Goal: Task Accomplishment & Management: Manage account settings

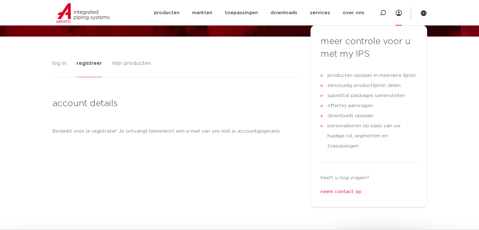
click at [400, 14] on icon at bounding box center [399, 13] width 6 height 6
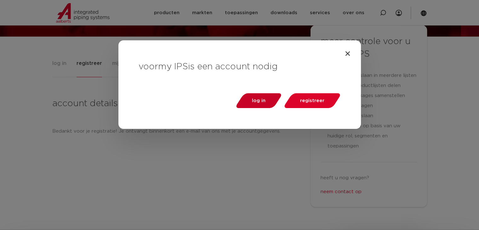
click at [266, 102] on span "log in" at bounding box center [259, 100] width 14 height 5
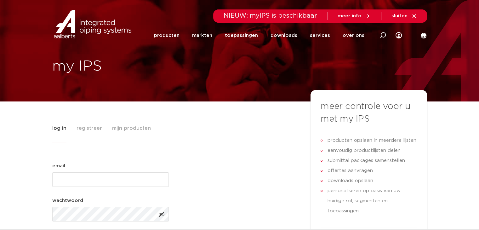
type input "Jesse"
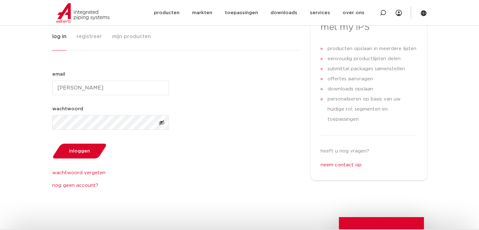
scroll to position [95, 0]
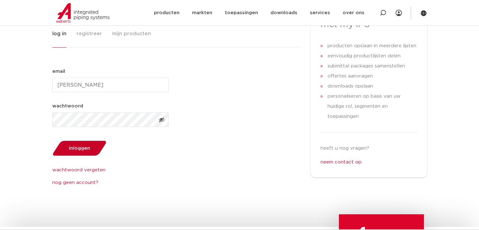
drag, startPoint x: 89, startPoint y: 150, endPoint x: 204, endPoint y: 150, distance: 114.7
click at [89, 149] on span "inloggen" at bounding box center [79, 148] width 21 height 5
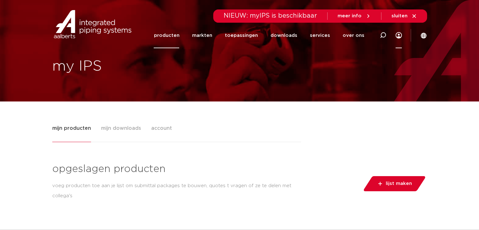
click at [171, 33] on link "producten" at bounding box center [167, 36] width 26 height 26
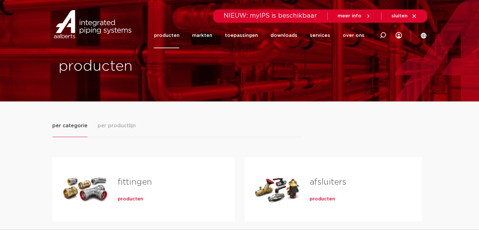
click at [344, 15] on span "meer info" at bounding box center [350, 16] width 24 height 5
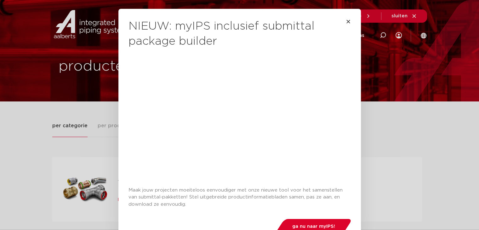
scroll to position [50, 0]
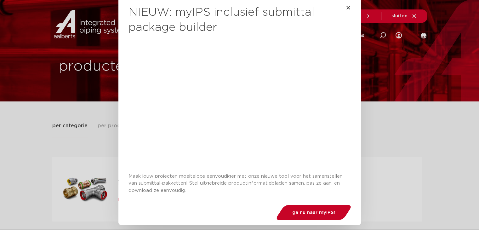
click at [312, 210] on span "ga nu naar myIPS!" at bounding box center [313, 212] width 43 height 5
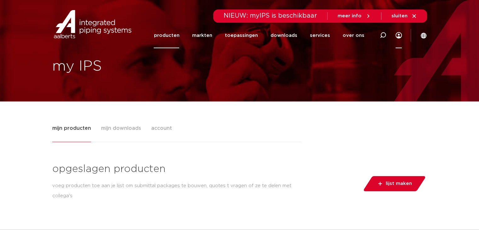
click at [179, 36] on link "producten" at bounding box center [167, 36] width 26 height 26
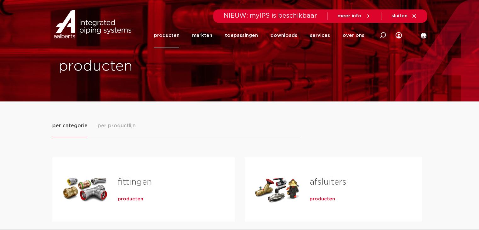
scroll to position [32, 0]
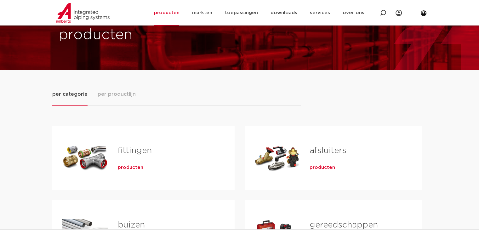
click at [128, 167] on span "producten" at bounding box center [131, 167] width 26 height 6
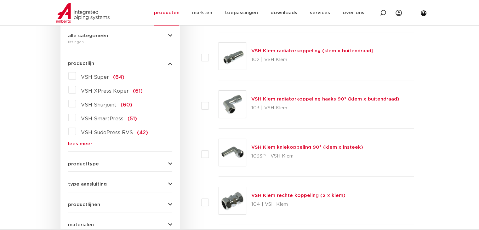
scroll to position [120, 0]
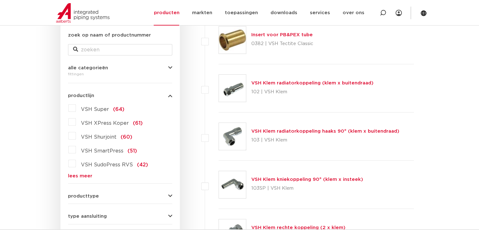
click at [89, 174] on link "lees meer" at bounding box center [120, 176] width 104 height 5
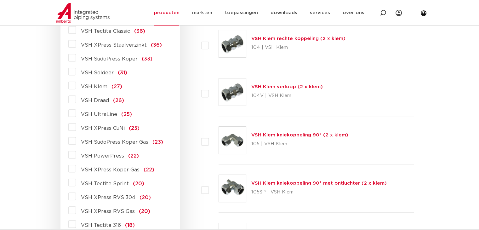
scroll to position [341, 0]
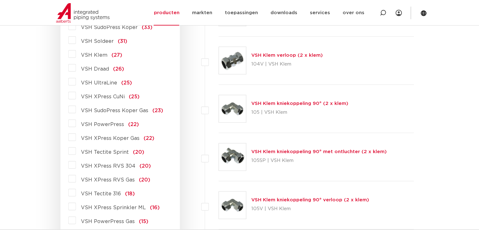
click at [76, 165] on label "VSH XPress RVS 304 (20)" at bounding box center [113, 165] width 75 height 10
click at [0, 0] on input "VSH XPress RVS 304 (20)" at bounding box center [0, 0] width 0 height 0
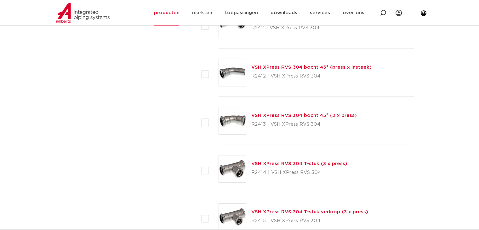
scroll to position [561, 0]
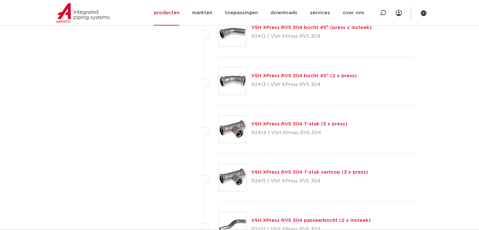
click at [319, 77] on link "VSH XPress RVS 304 bocht 45° (2 x press)" at bounding box center [304, 75] width 106 height 5
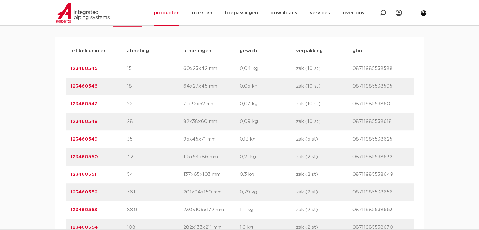
scroll to position [441, 0]
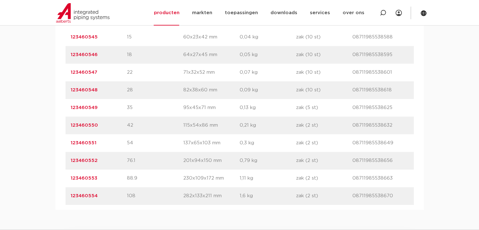
drag, startPoint x: 107, startPoint y: 158, endPoint x: 66, endPoint y: 159, distance: 41.0
click at [66, 152] on div "artikelnummer 123460551 afmeting 54 [GEOGRAPHIC_DATA] 137x65x103 mm gewicht 0,3…" at bounding box center [240, 143] width 348 height 18
click at [163, 147] on p "54" at bounding box center [155, 143] width 56 height 8
click at [89, 145] on link "123460551" at bounding box center [84, 143] width 26 height 5
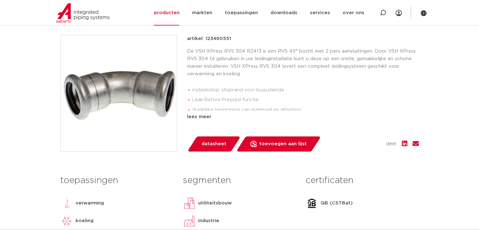
scroll to position [126, 0]
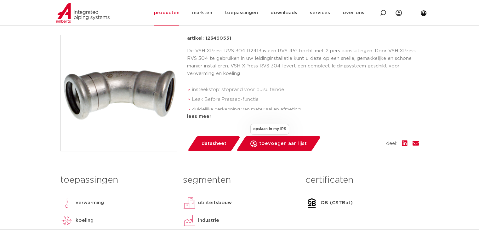
click at [279, 145] on span "toevoegen aan lijst" at bounding box center [283, 144] width 48 height 10
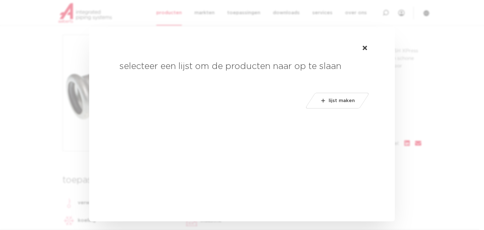
click at [343, 101] on span "lijst maken" at bounding box center [342, 101] width 26 height 10
click at [151, 115] on input "lijstnaam" at bounding box center [196, 114] width 154 height 13
type input "Jumbo"
click at [345, 115] on span "maken" at bounding box center [347, 114] width 16 height 10
click at [372, 105] on span "opslaan" at bounding box center [367, 105] width 19 height 8
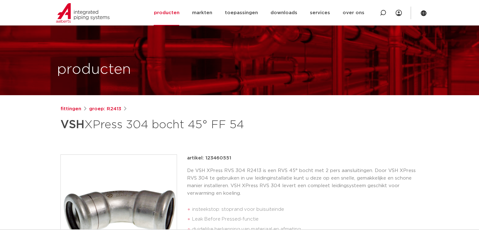
scroll to position [0, 0]
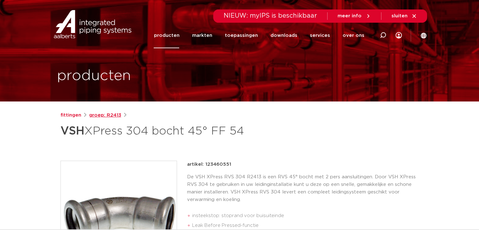
click at [99, 115] on link "groep: R2413" at bounding box center [105, 116] width 32 height 8
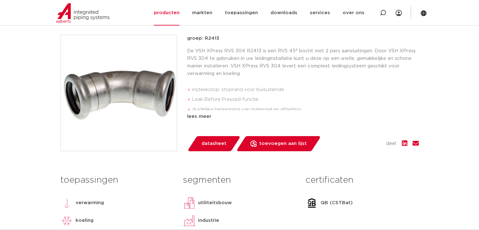
scroll to position [63, 0]
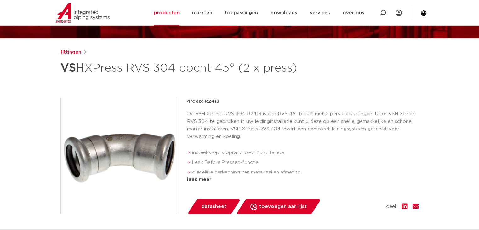
click at [70, 55] on link "fittingen" at bounding box center [70, 53] width 21 height 8
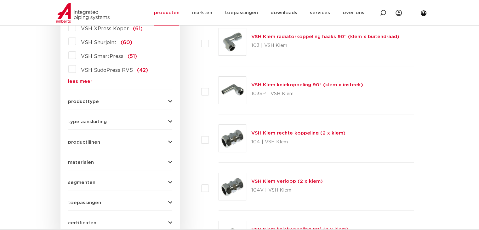
scroll to position [120, 0]
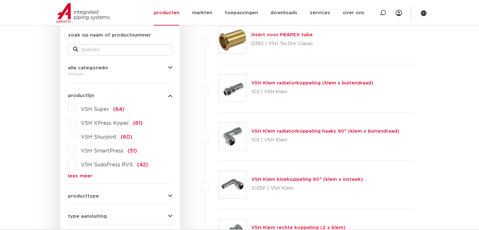
click at [79, 176] on link "lees meer" at bounding box center [120, 176] width 104 height 5
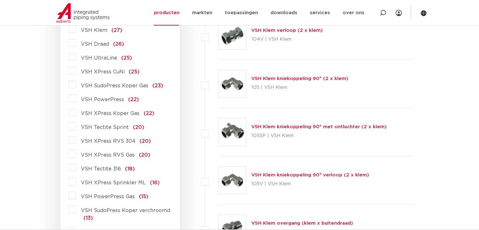
scroll to position [404, 0]
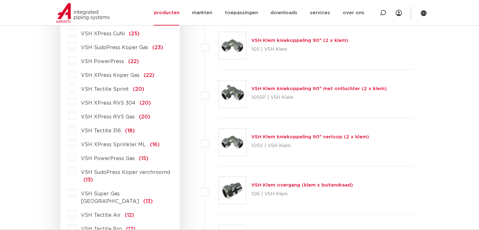
click at [76, 101] on label "VSH XPress RVS 304 (20)" at bounding box center [113, 102] width 75 height 10
click at [0, 0] on input "VSH XPress RVS 304 (20)" at bounding box center [0, 0] width 0 height 0
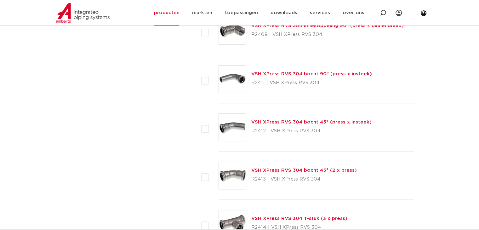
scroll to position [530, 0]
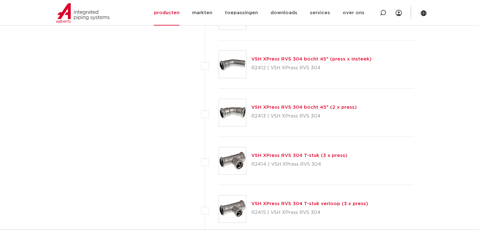
click at [302, 109] on link "VSH XPress RVS 304 bocht 45° (2 x press)" at bounding box center [304, 107] width 106 height 5
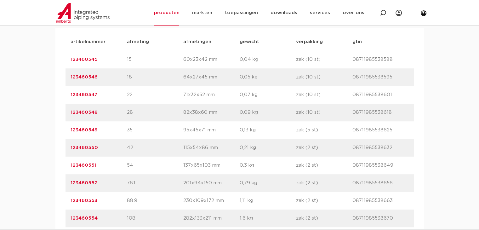
scroll to position [410, 0]
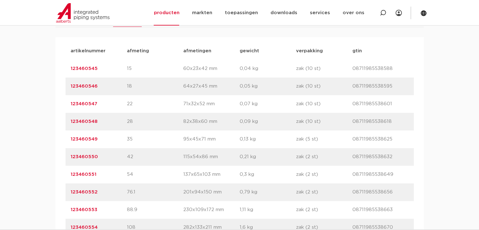
drag, startPoint x: 113, startPoint y: 191, endPoint x: 70, endPoint y: 193, distance: 43.8
click at [70, 183] on div "artikelnummer 123460551 afmeting 54 [GEOGRAPHIC_DATA] 137x65x103 mm gewicht 0,3…" at bounding box center [240, 175] width 348 height 18
copy link "123460551"
